Goal: Task Accomplishment & Management: Use online tool/utility

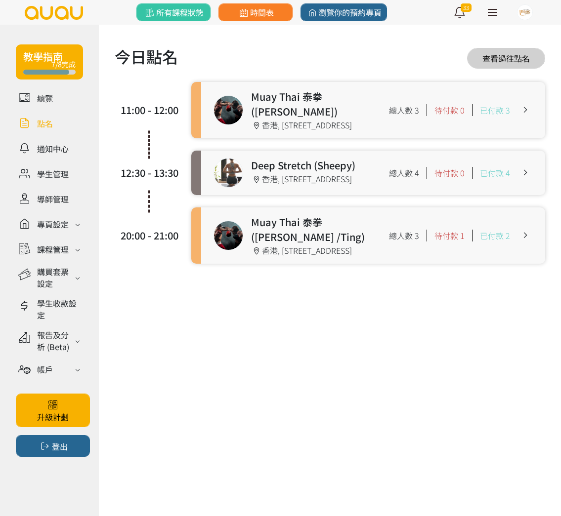
click at [307, 228] on link at bounding box center [373, 236] width 344 height 56
